Goal: Task Accomplishment & Management: Use online tool/utility

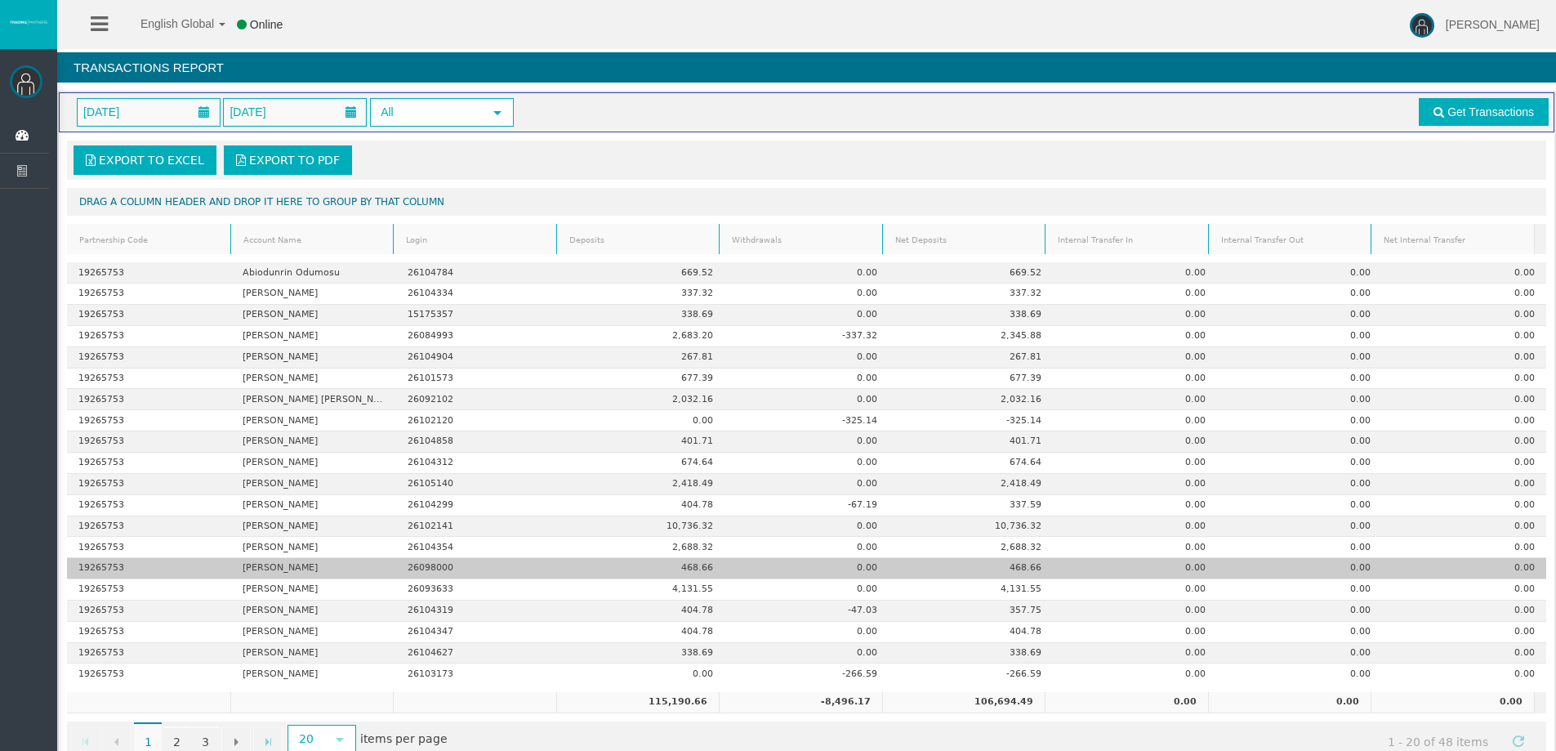
scroll to position [38, 0]
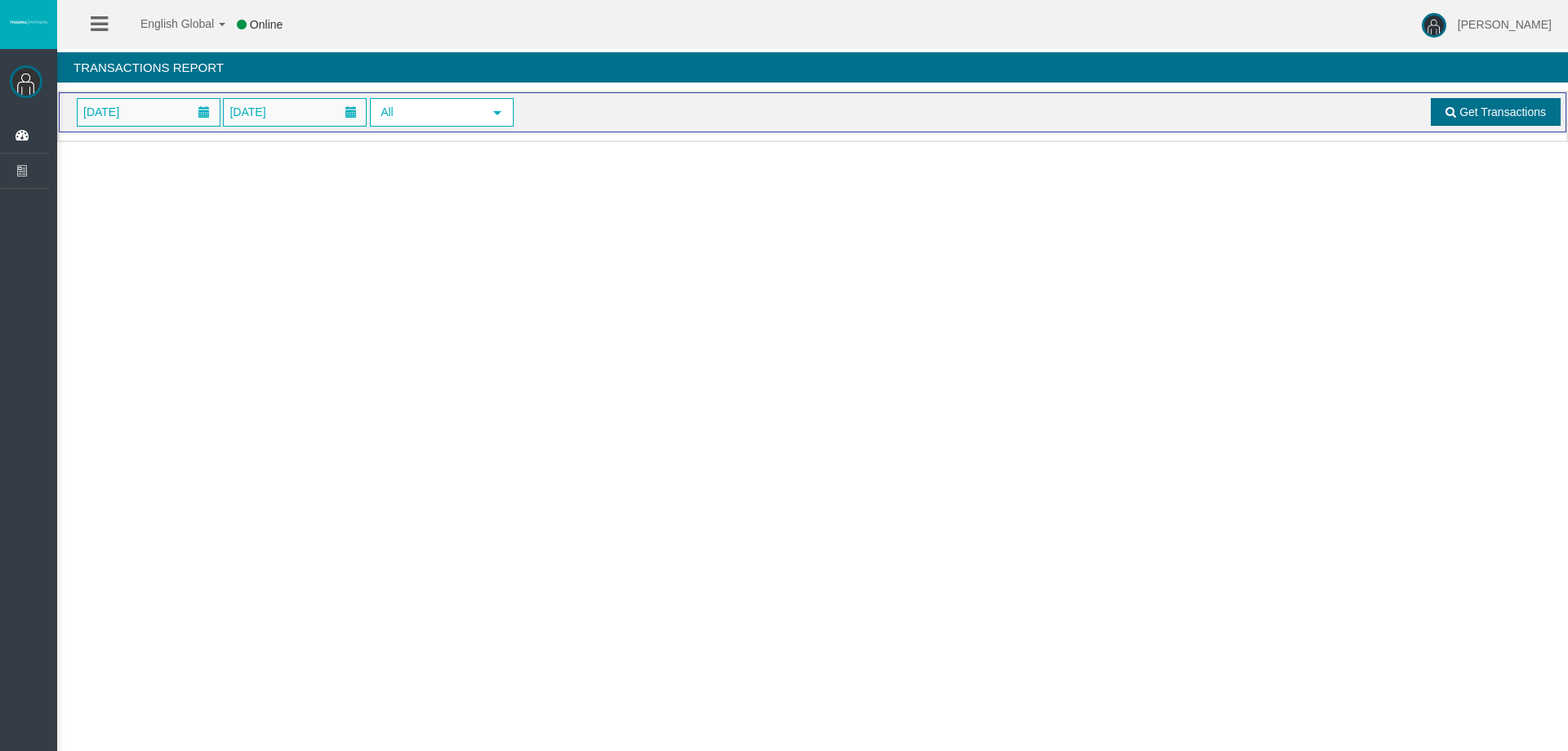
click at [1483, 112] on span "Get Transactions" at bounding box center [1502, 111] width 87 height 13
click at [1480, 115] on span "Get Transactions" at bounding box center [1502, 111] width 87 height 13
